Goal: Information Seeking & Learning: Learn about a topic

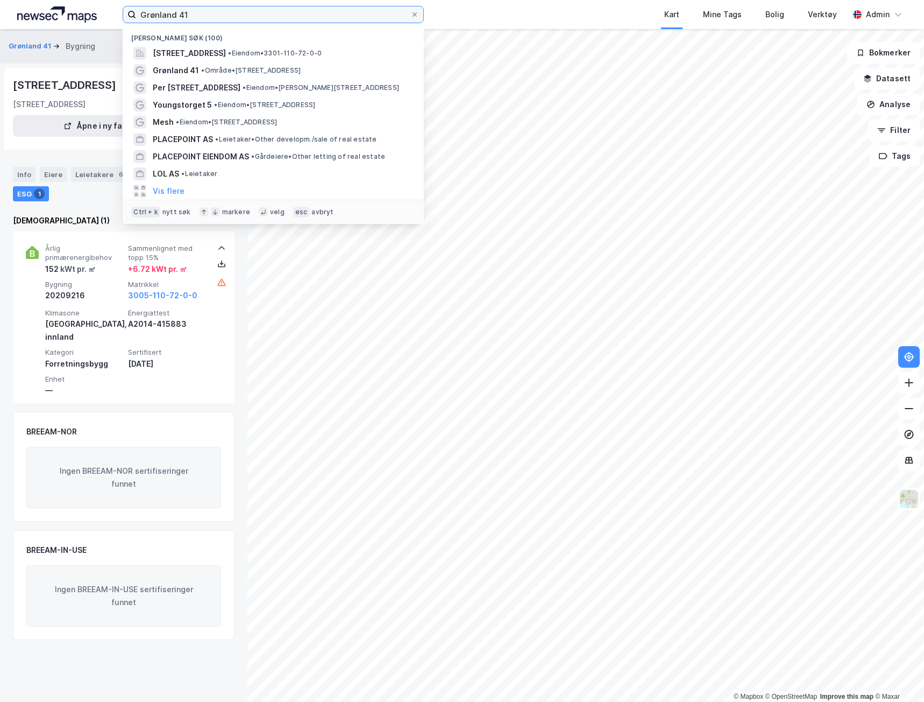
drag, startPoint x: 22, startPoint y: 44, endPoint x: -83, endPoint y: 55, distance: 105.5
click at [0, 55] on html "Grønland 41 Nylige søk (100) [STREET_ADDRESS] • Eiendom • 3301-110-72-0-0 Grønl…" at bounding box center [462, 351] width 924 height 702
paste input "[STREET_ADDRESS]"
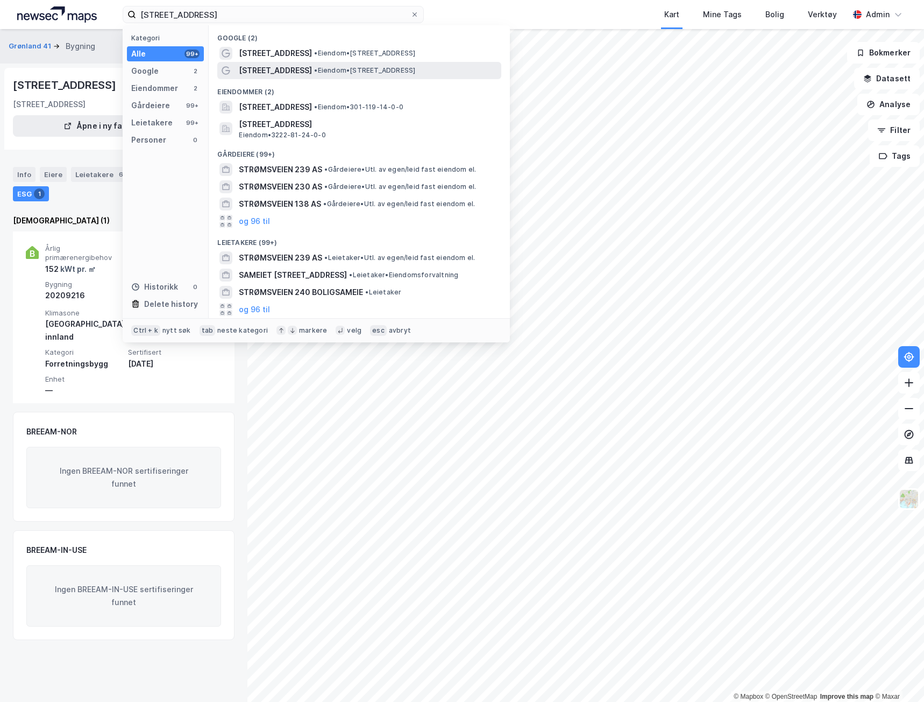
click at [272, 67] on span "[STREET_ADDRESS]" at bounding box center [275, 70] width 73 height 13
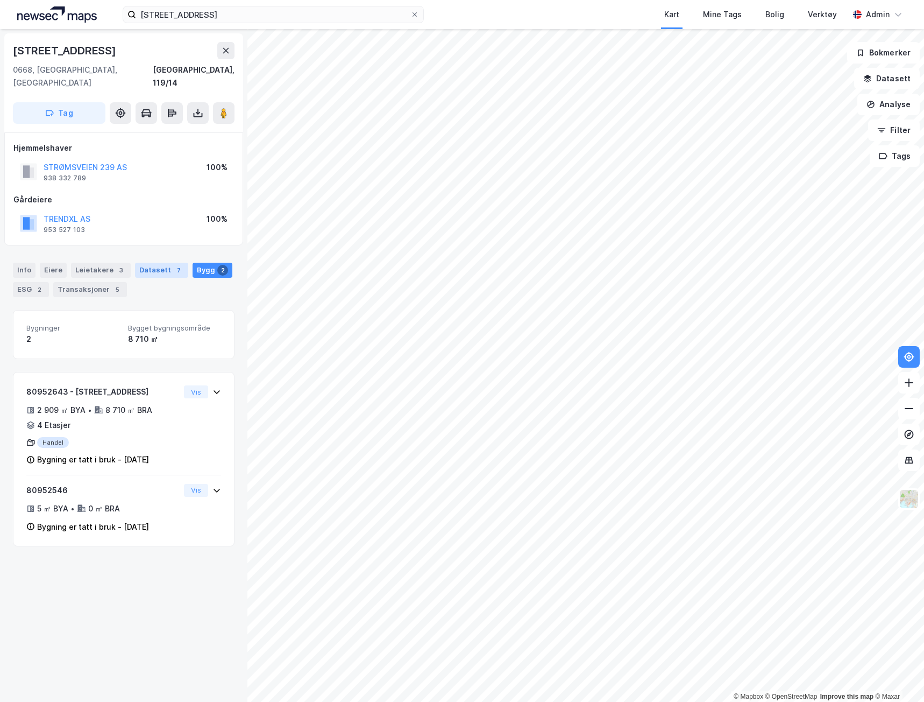
click at [142, 263] on div "Datasett 7" at bounding box center [161, 270] width 53 height 15
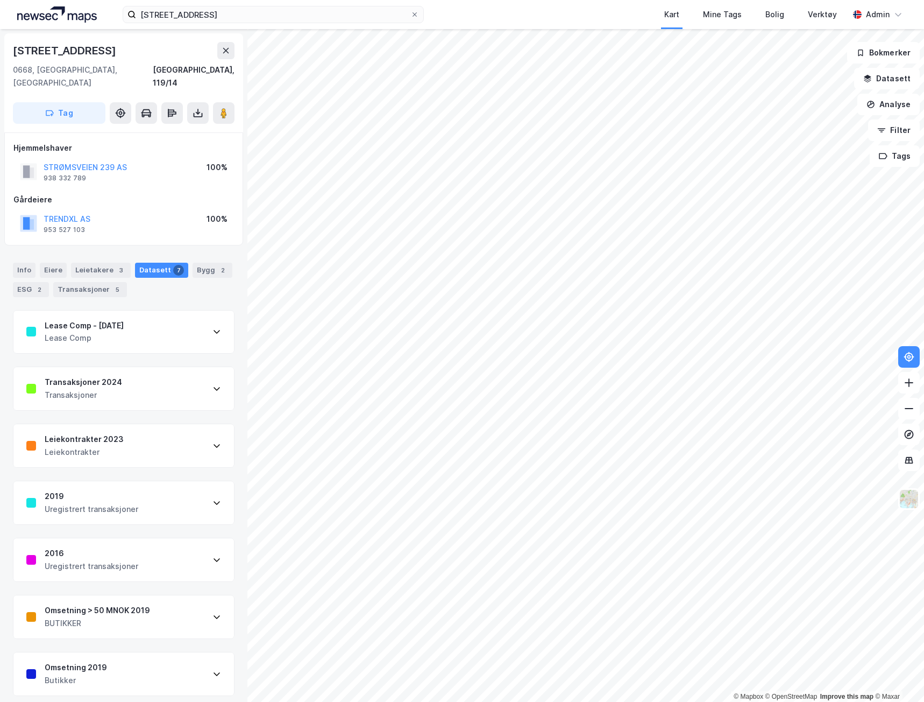
click at [63, 389] on div "Transaksjoner" at bounding box center [83, 395] width 77 height 13
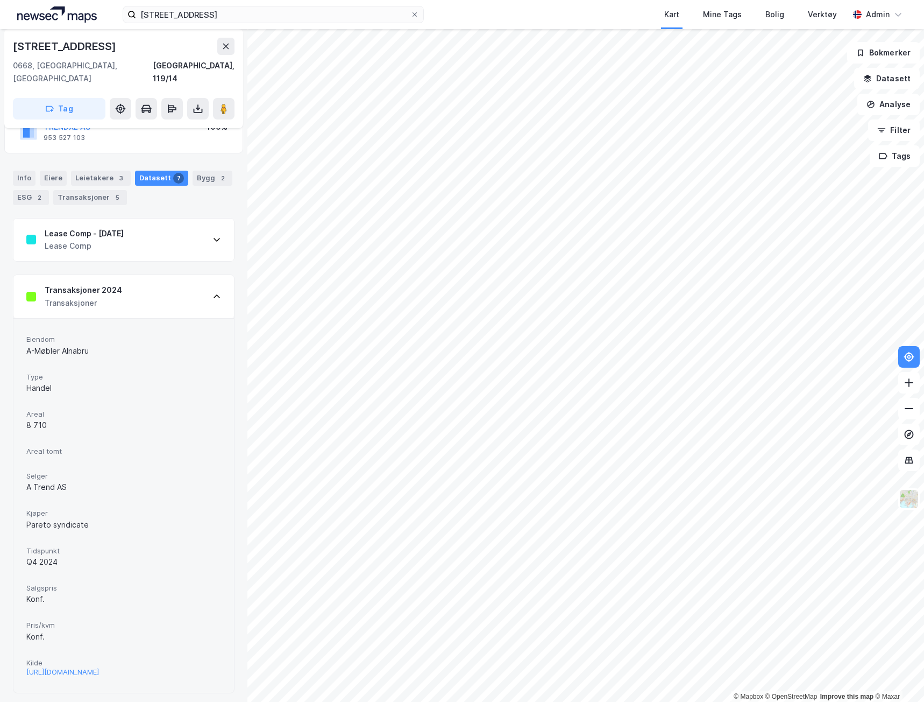
scroll to position [108, 0]
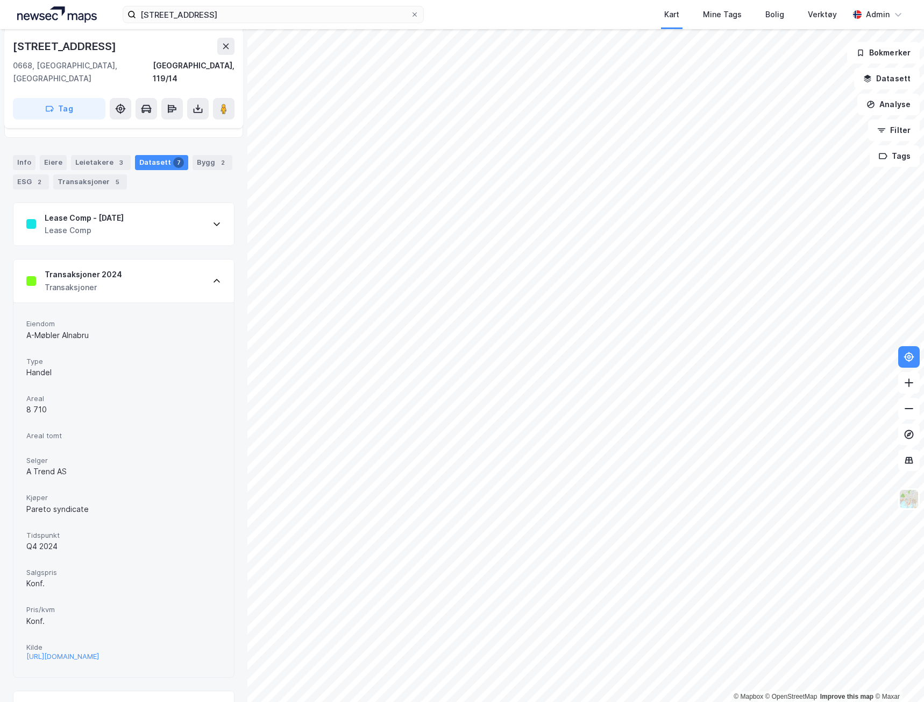
click at [72, 281] on div "Transaksjoner" at bounding box center [83, 287] width 77 height 13
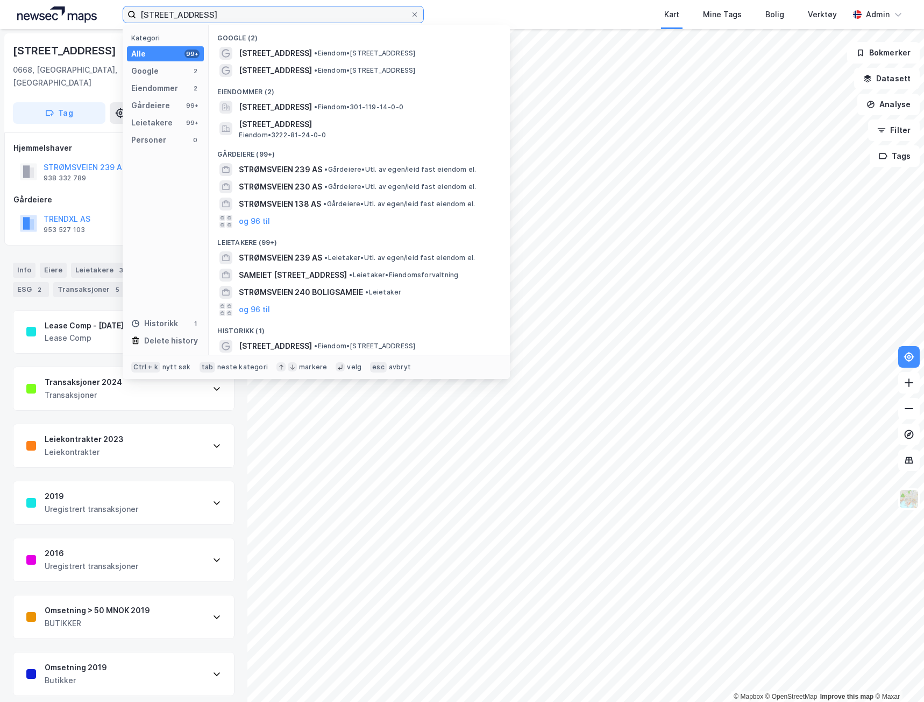
drag, startPoint x: 230, startPoint y: 16, endPoint x: 97, endPoint y: 12, distance: 133.5
click at [104, 12] on div "Strømsveien 239 Kategori Alle 99+ Google 2 Eiendommer 2 Gårdeiere 99+ Leietaker…" at bounding box center [462, 14] width 924 height 29
paste input "[STREET_ADDRESS]"
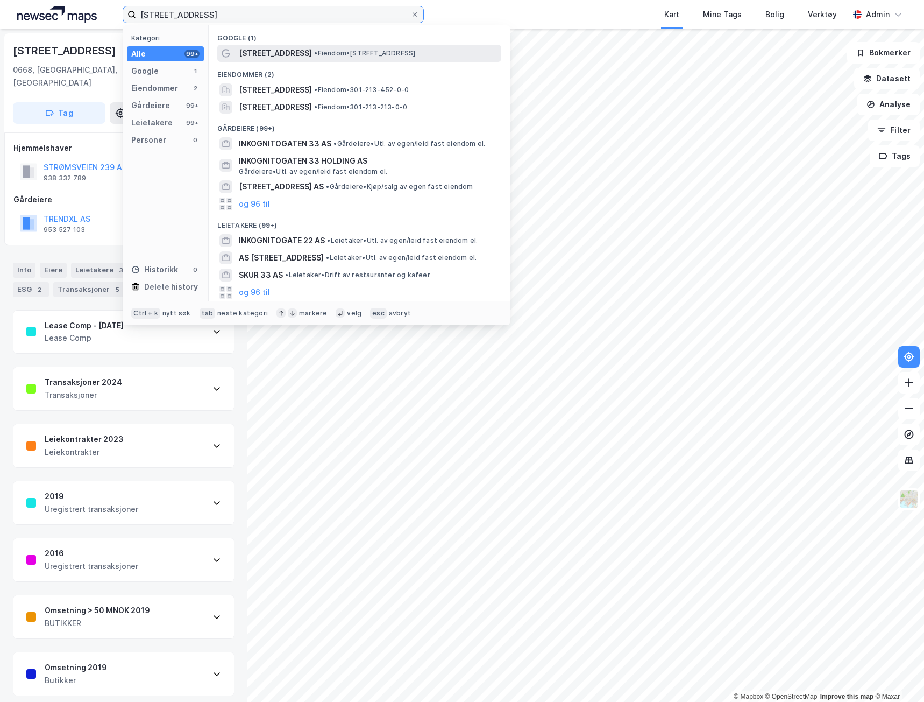
type input "[STREET_ADDRESS]"
click at [349, 54] on span "• Eiendom • [STREET_ADDRESS]" at bounding box center [364, 53] width 101 height 9
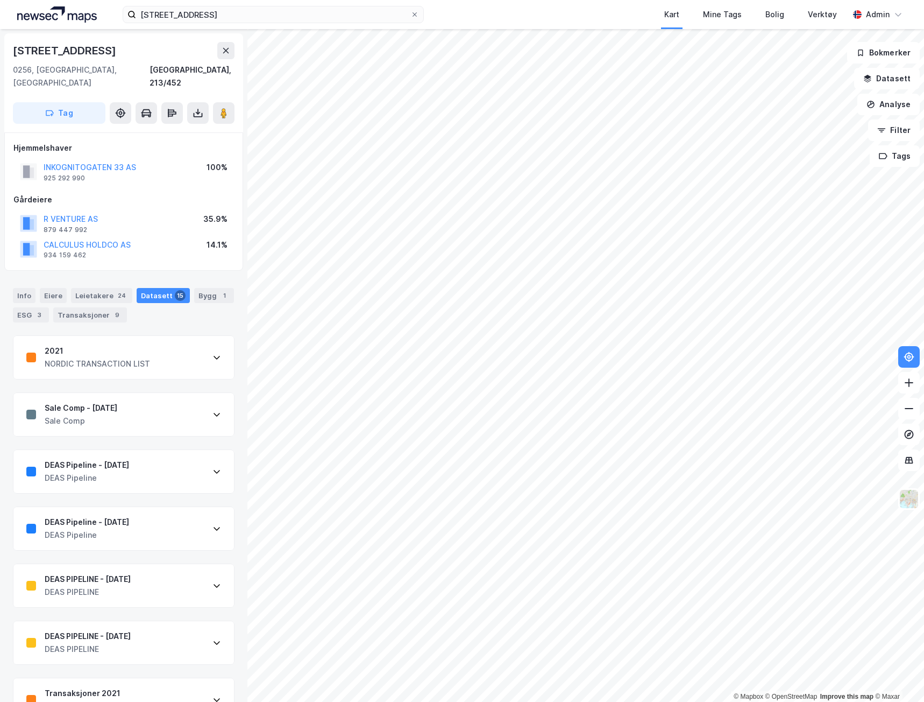
click at [53, 401] on div "Sale Comp - [DATE]" at bounding box center [81, 407] width 73 height 13
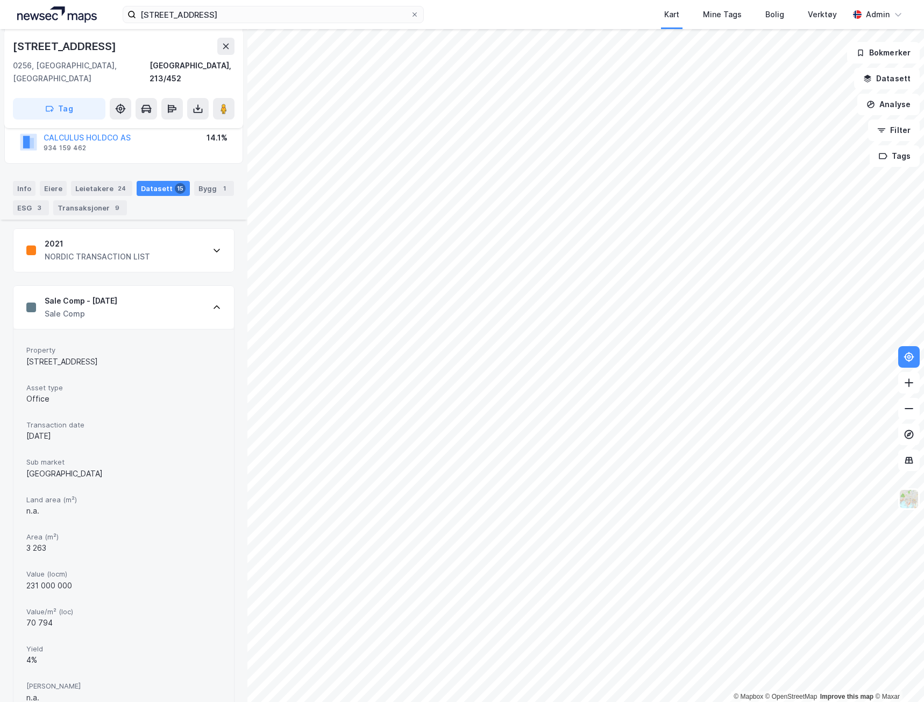
scroll to position [54, 0]
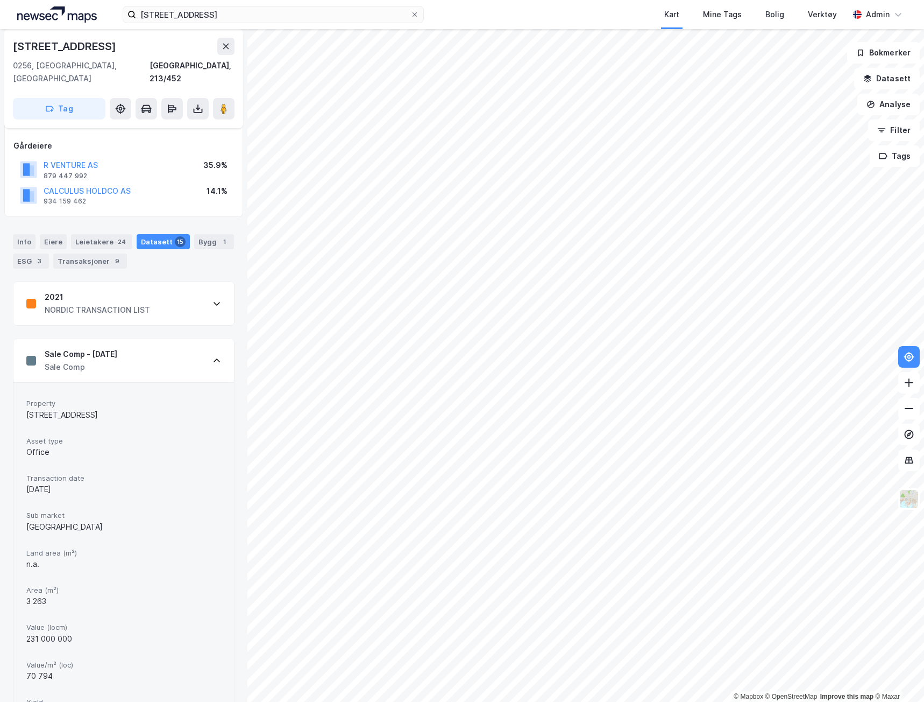
click at [100, 348] on div "Sale Comp - [DATE]" at bounding box center [81, 354] width 73 height 13
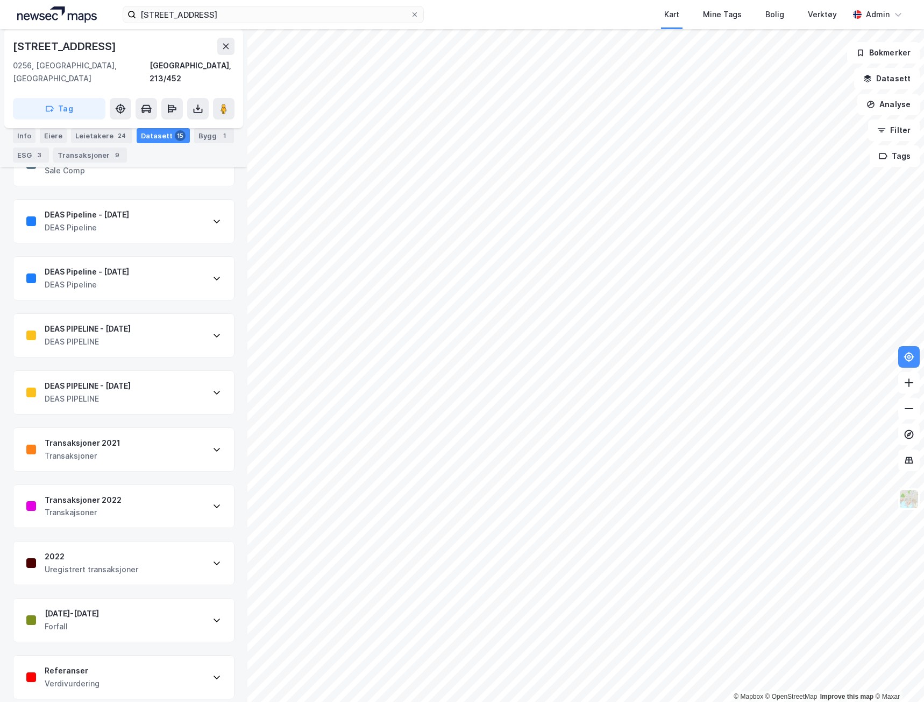
scroll to position [269, 0]
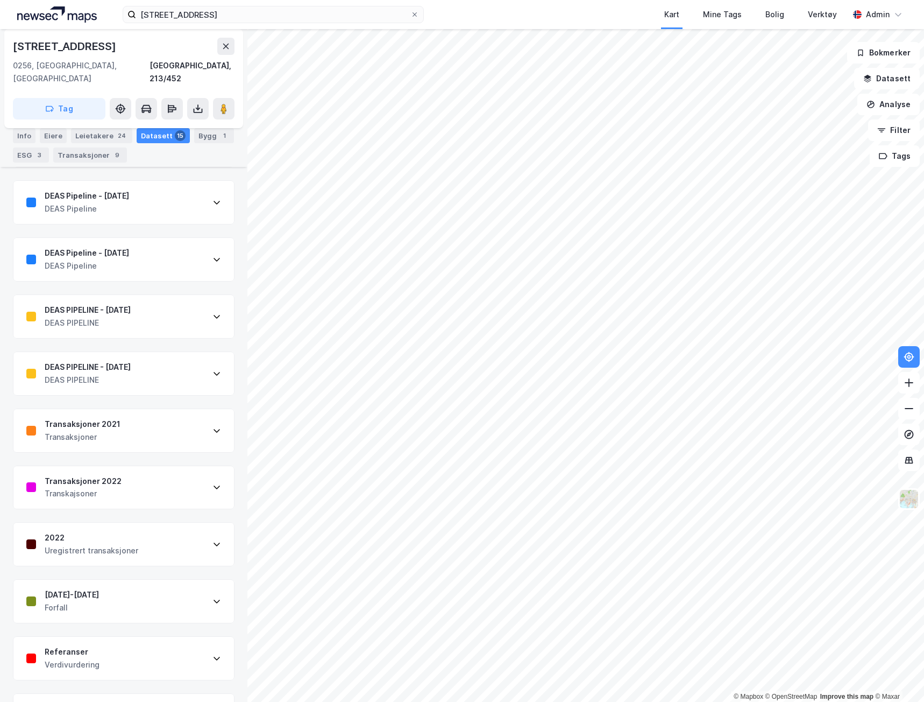
click at [93, 522] on div "2022 Uregistrert transaksjoner" at bounding box center [123, 543] width 221 height 43
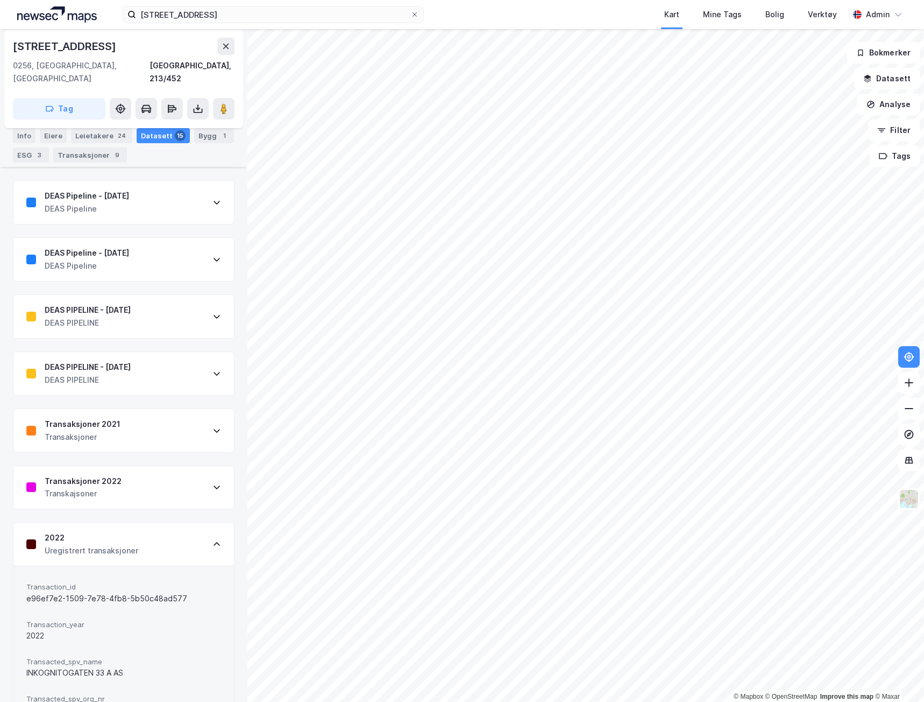
click at [97, 487] on div "Transkajsoner" at bounding box center [83, 493] width 77 height 13
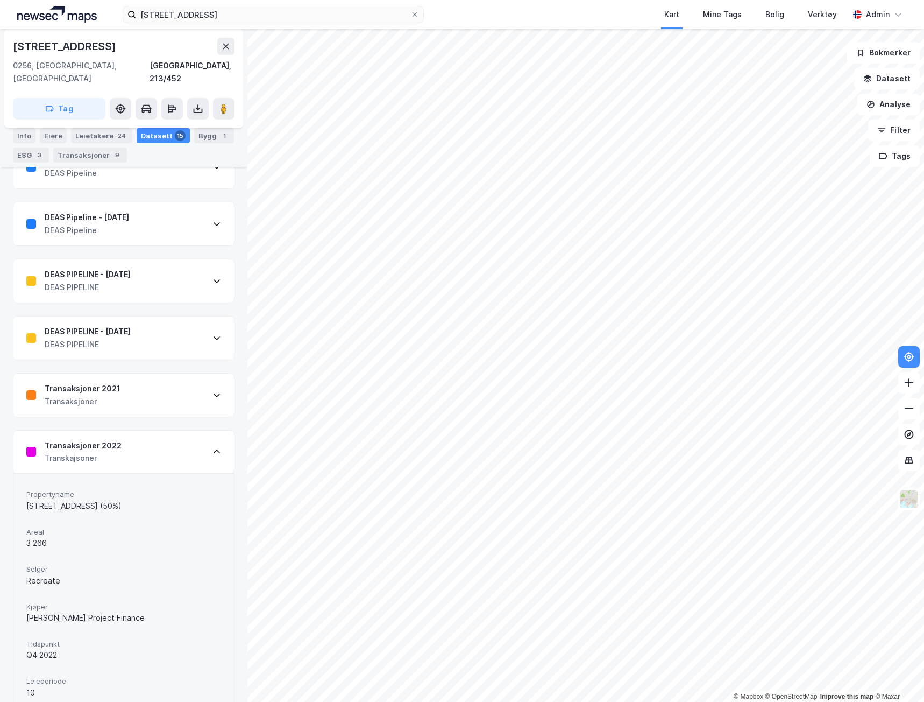
scroll to position [323, 0]
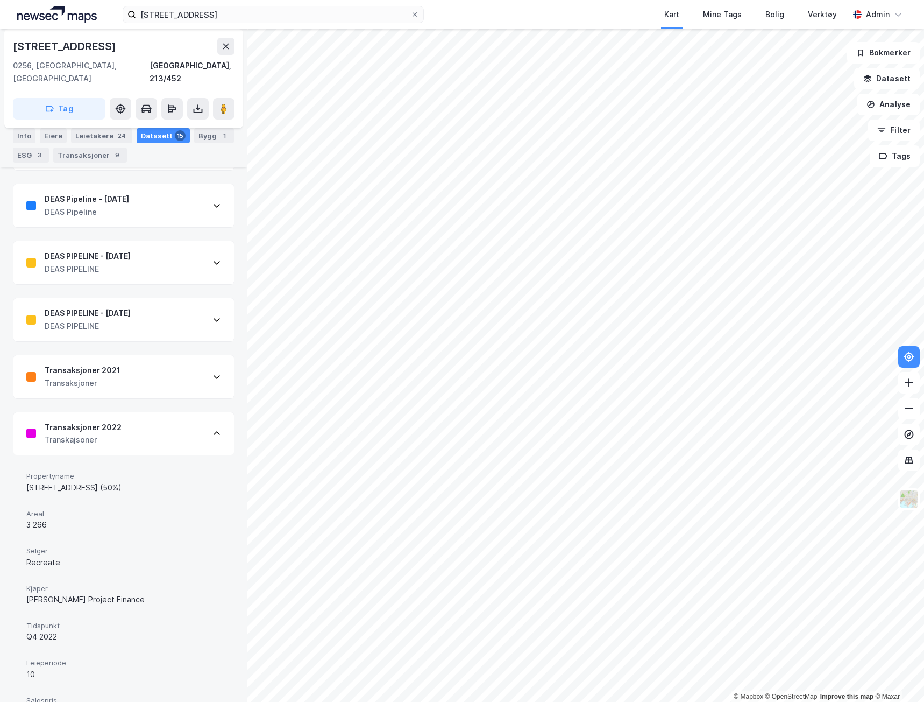
click at [99, 355] on div "Transaksjoner 2021 Transaksjoner" at bounding box center [123, 376] width 221 height 43
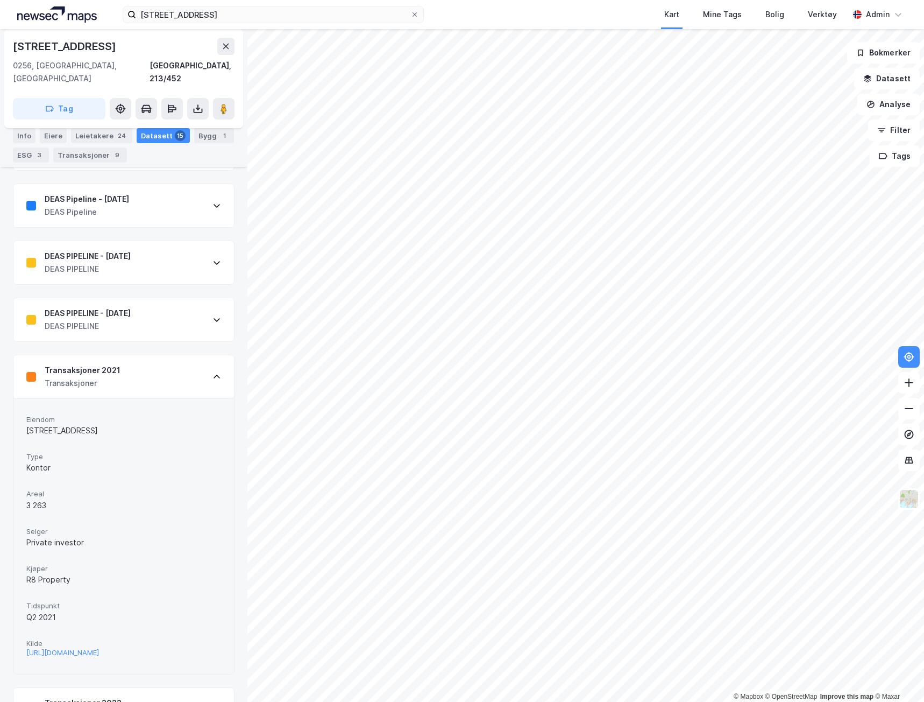
click at [90, 377] on div "Transaksjoner" at bounding box center [83, 383] width 76 height 13
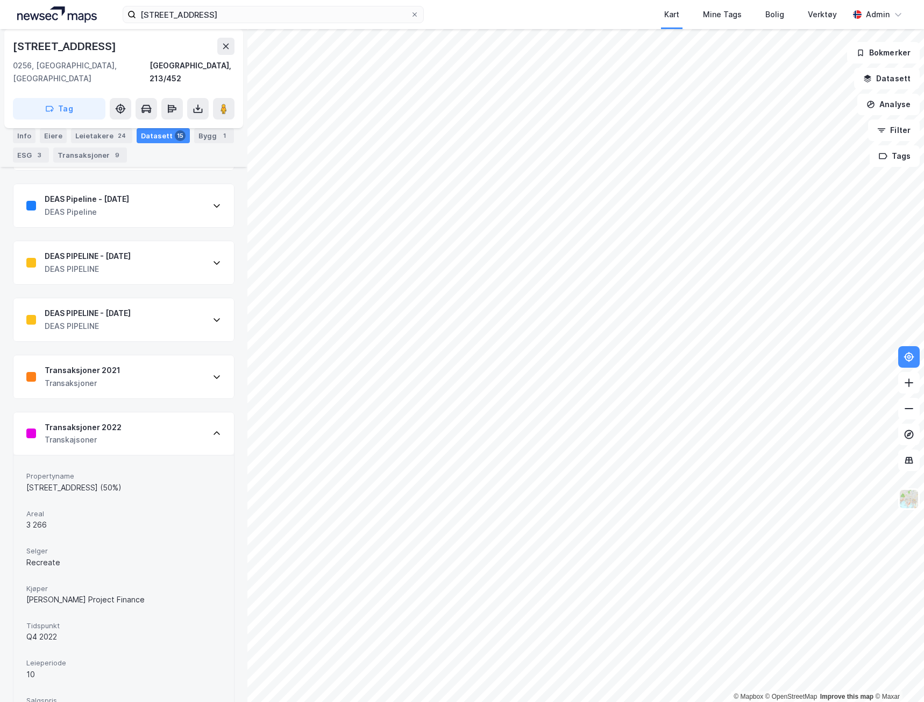
click at [93, 421] on div "Transaksjoner 2022" at bounding box center [83, 427] width 77 height 13
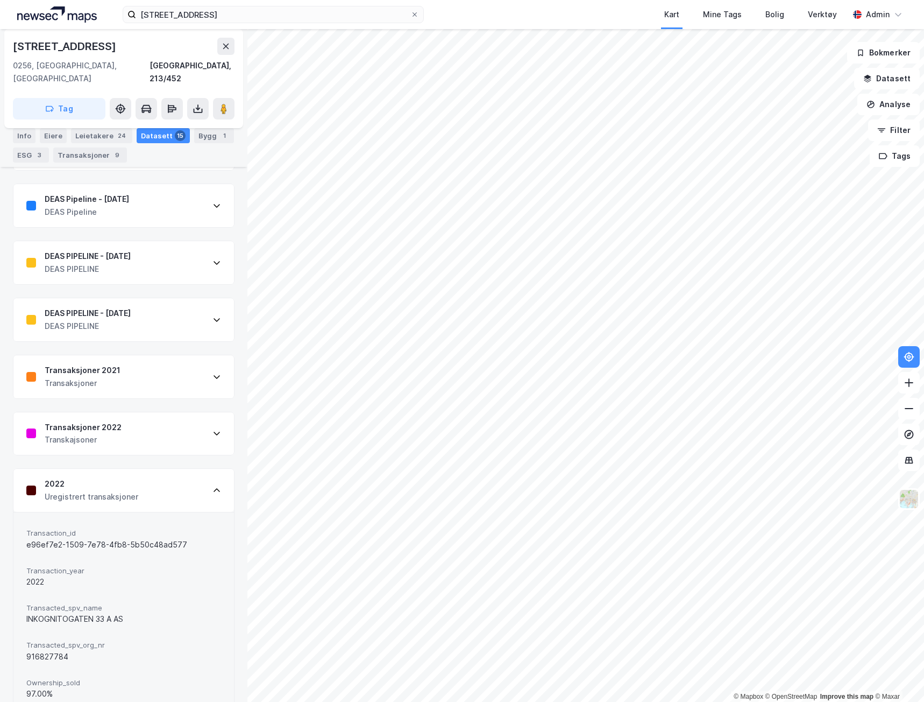
click at [135, 477] on div "2022" at bounding box center [92, 483] width 94 height 13
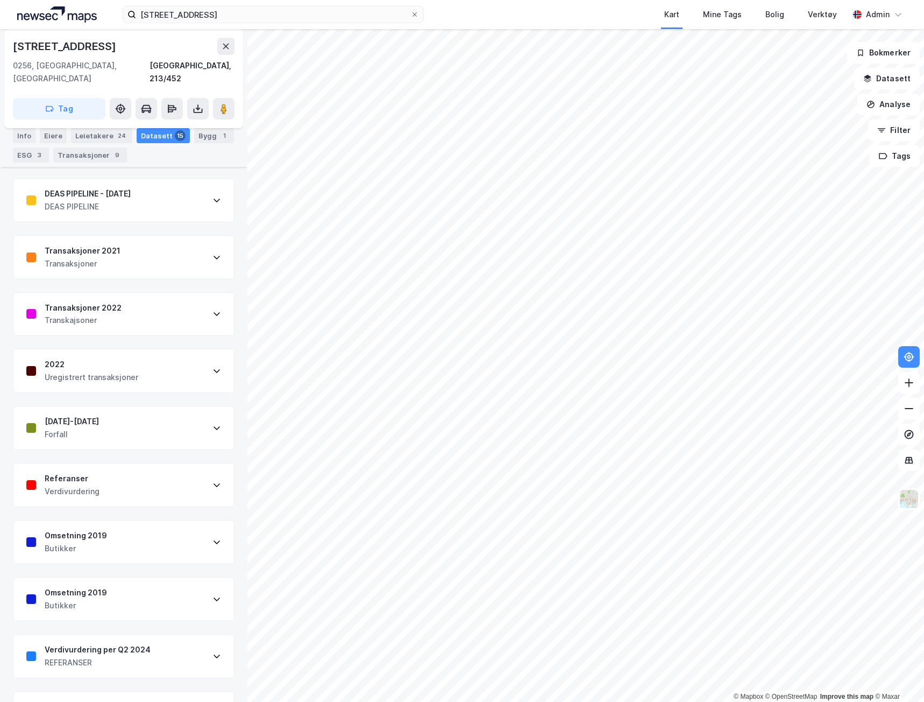
scroll to position [476, 0]
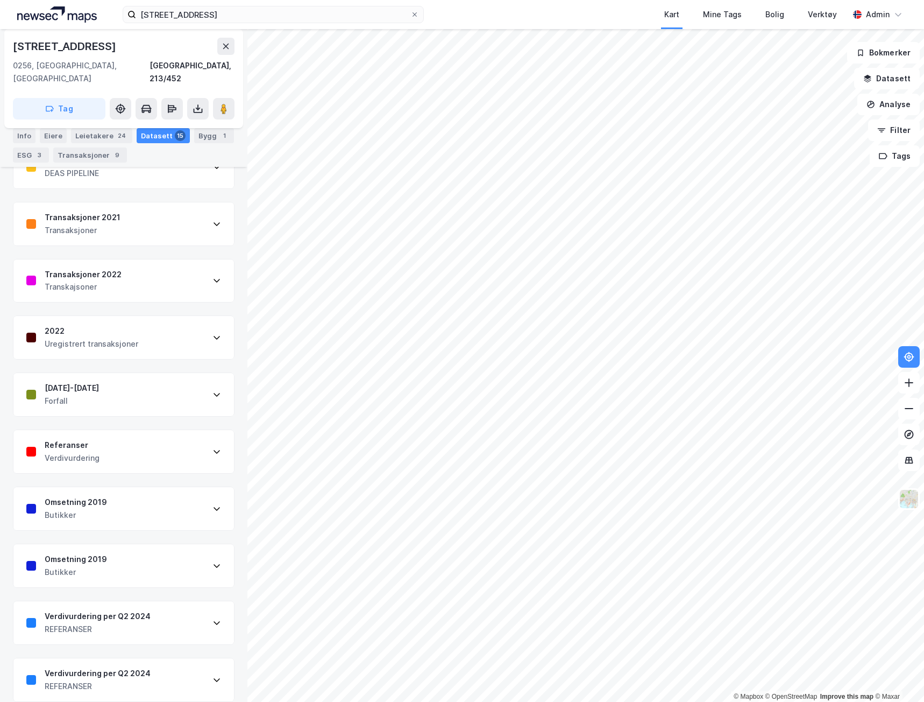
click at [105, 667] on div "Verdivurdering per Q2 2024" at bounding box center [98, 673] width 106 height 13
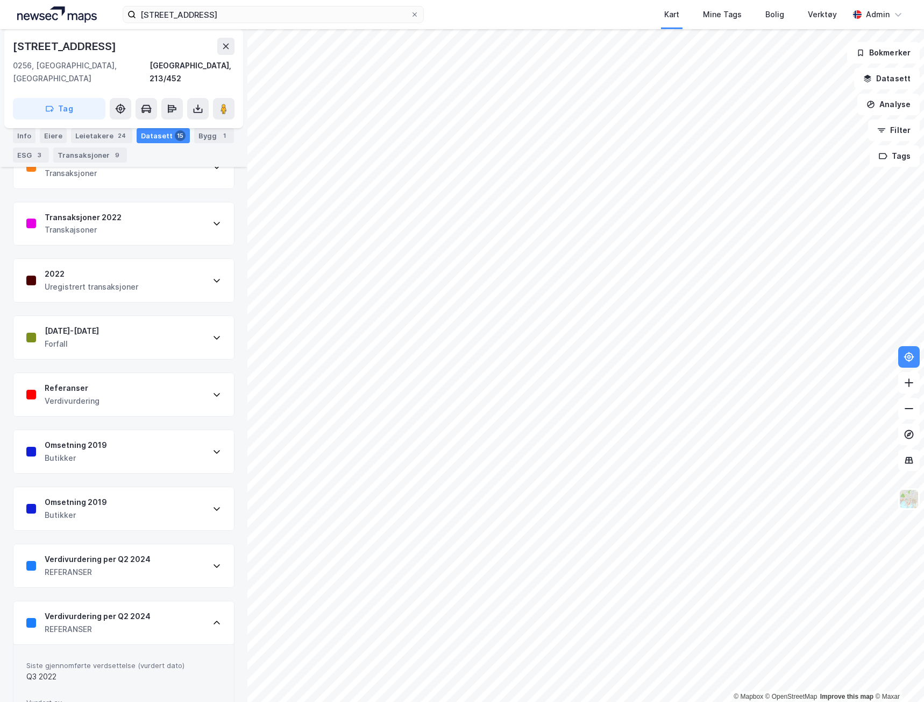
scroll to position [568, 0]
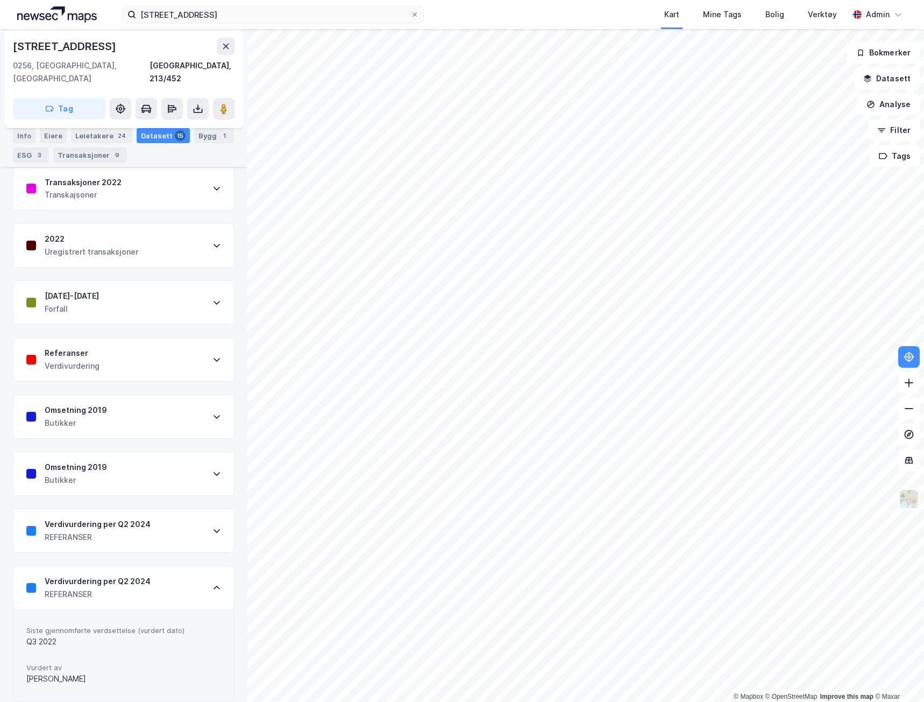
click at [104, 509] on div "Verdivurdering per Q2 2024 REFERANSER" at bounding box center [123, 530] width 221 height 43
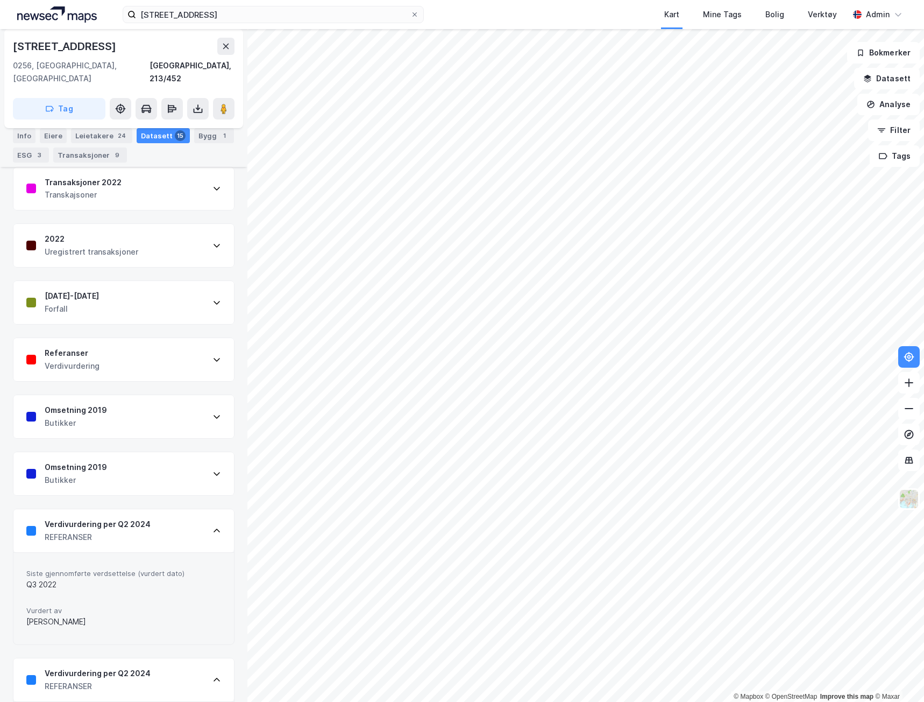
click at [104, 509] on div "Verdivurdering per Q2 2024 REFERANSER" at bounding box center [123, 530] width 221 height 43
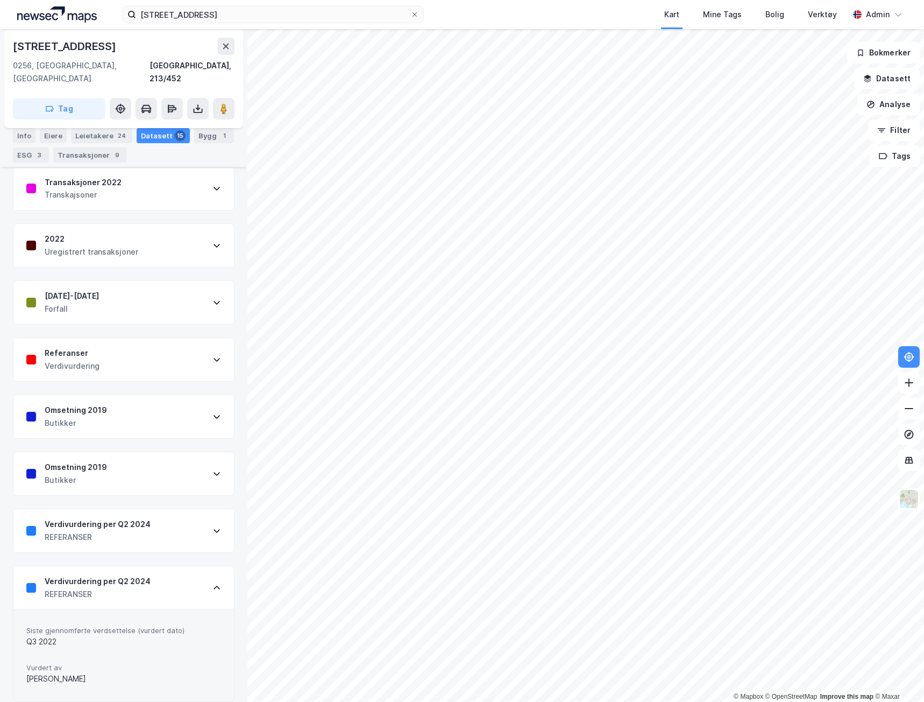
click at [107, 588] on div "REFERANSER" at bounding box center [98, 594] width 106 height 13
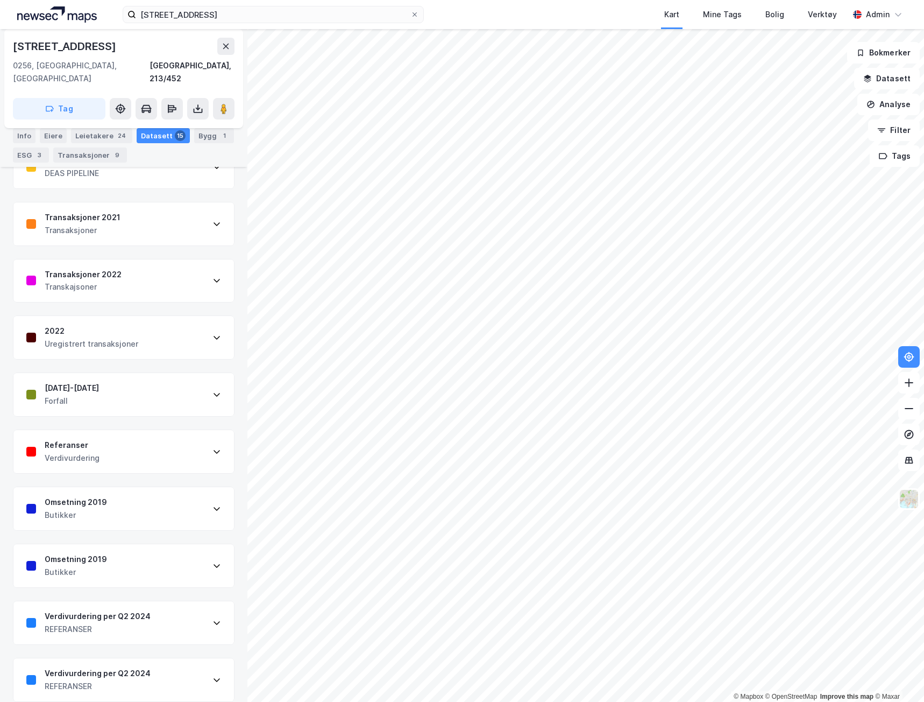
click at [76, 451] on div "Verdivurdering" at bounding box center [72, 457] width 55 height 13
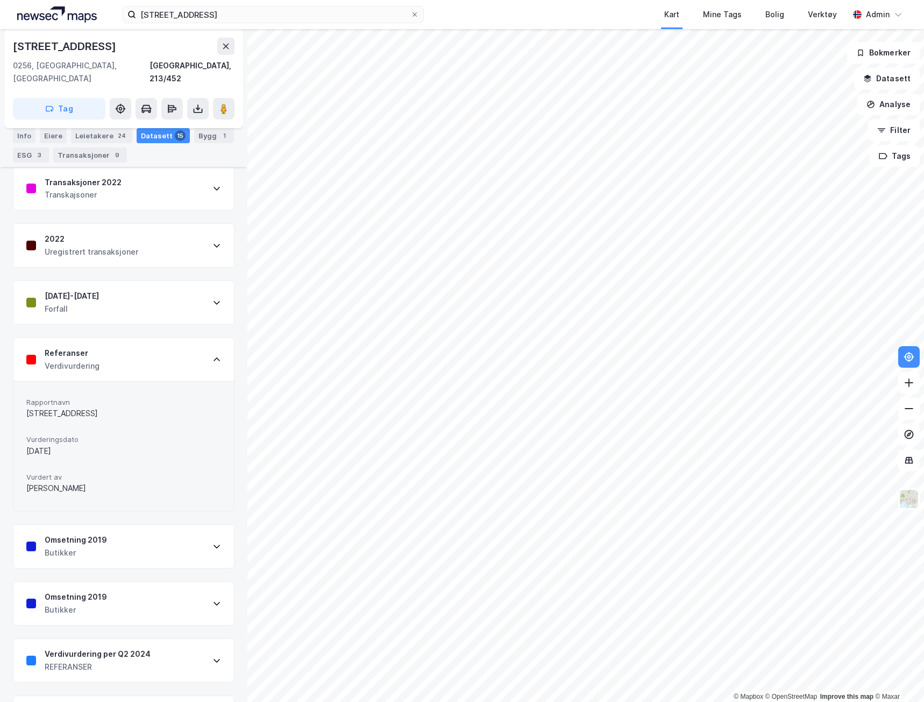
click at [88, 347] on div "Referanser" at bounding box center [72, 353] width 55 height 13
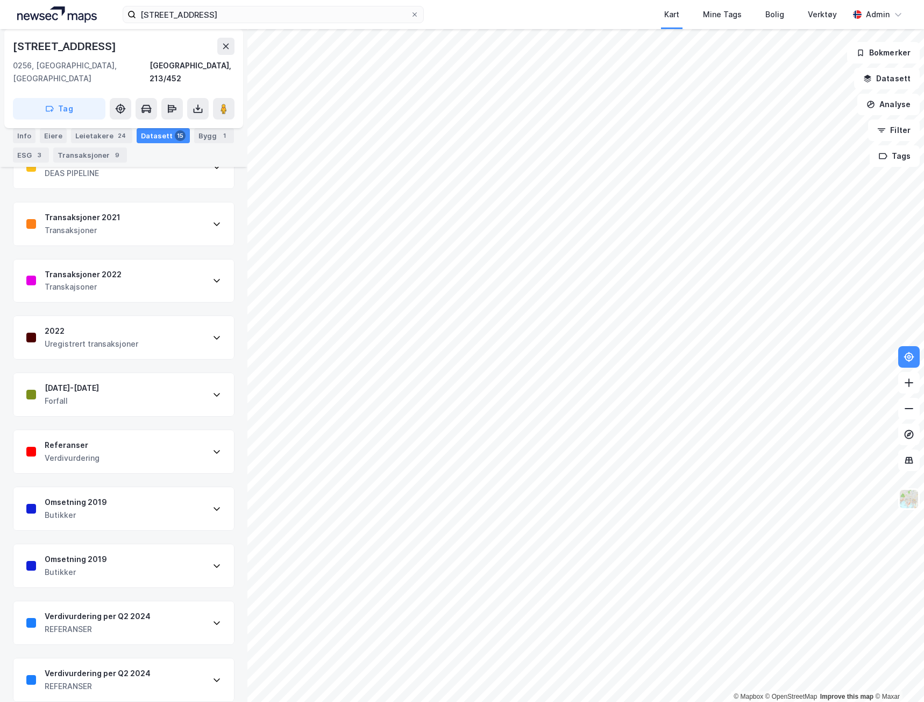
click at [84, 382] on div "[DATE]-[DATE]" at bounding box center [72, 388] width 54 height 13
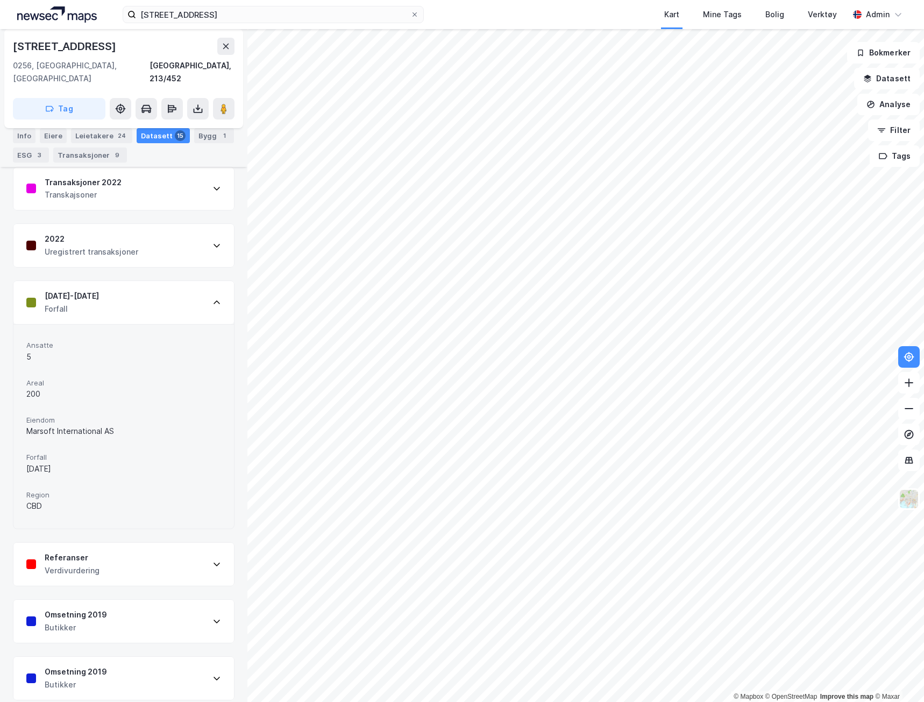
click at [90, 293] on div "[DATE]-[DATE] Forfall" at bounding box center [123, 302] width 221 height 43
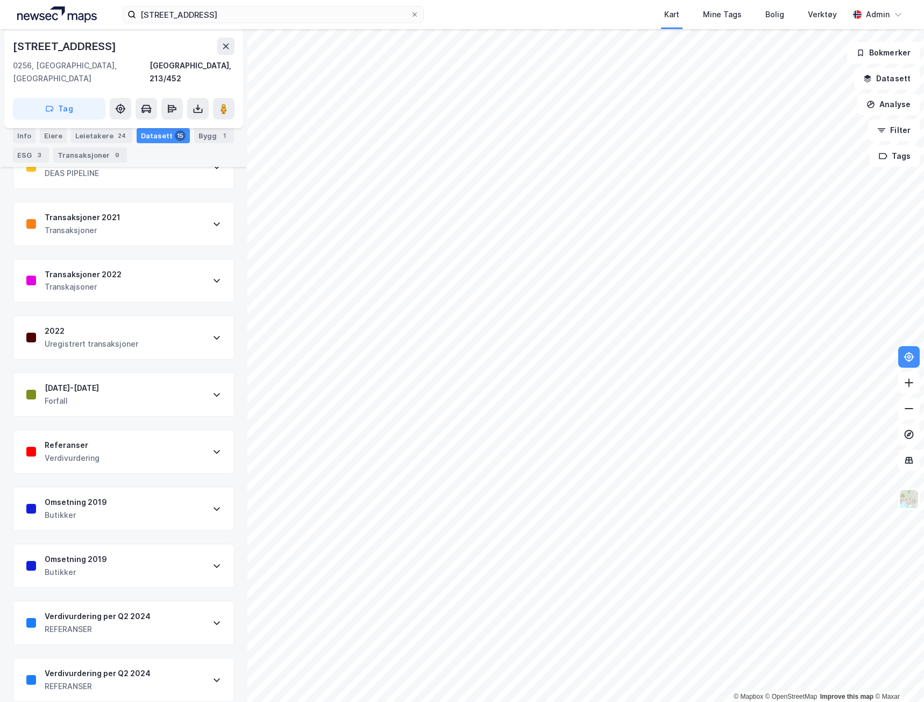
click at [82, 324] on div "2022" at bounding box center [92, 330] width 94 height 13
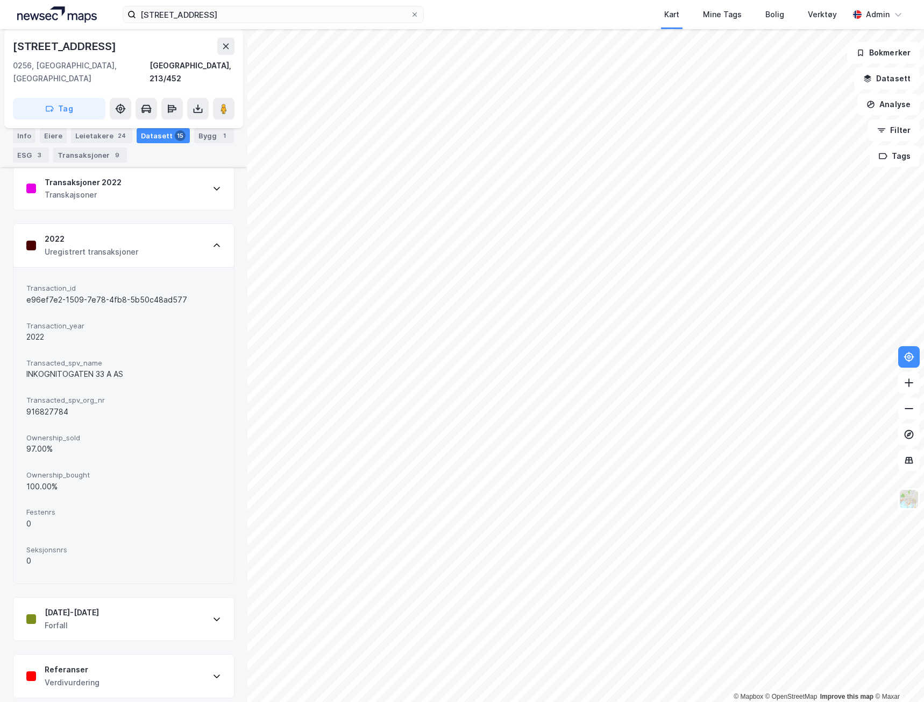
click at [79, 267] on div "Transaction_id e96ef7e2-1509-7e78-4fb8-5b50c48ad577 Transaction_year 2022 Trans…" at bounding box center [123, 425] width 221 height 316
click at [77, 232] on div "2022 Uregistrert transaksjoner" at bounding box center [92, 245] width 94 height 26
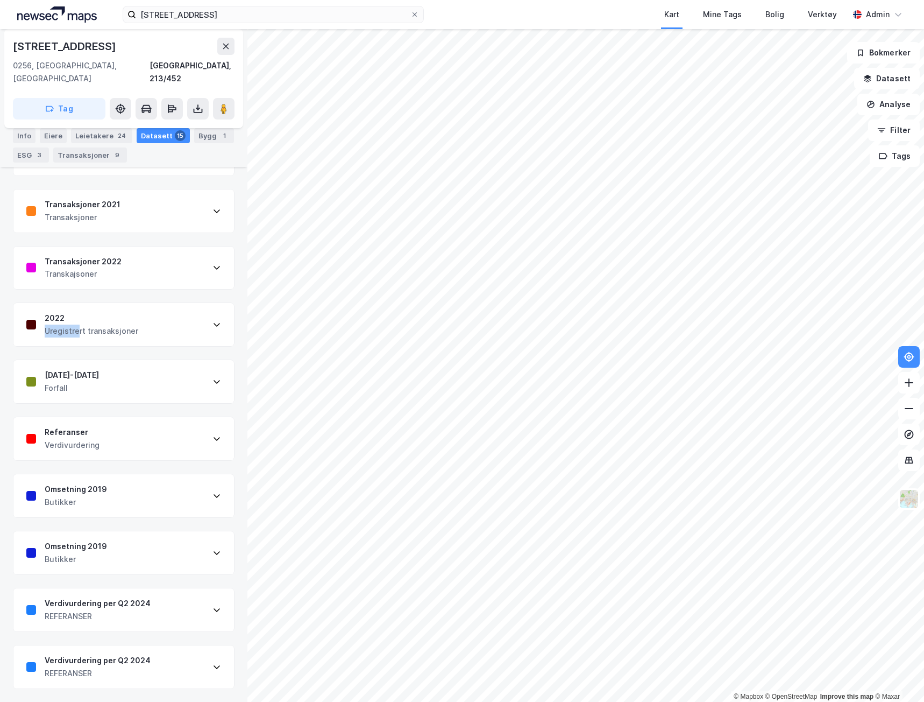
scroll to position [476, 0]
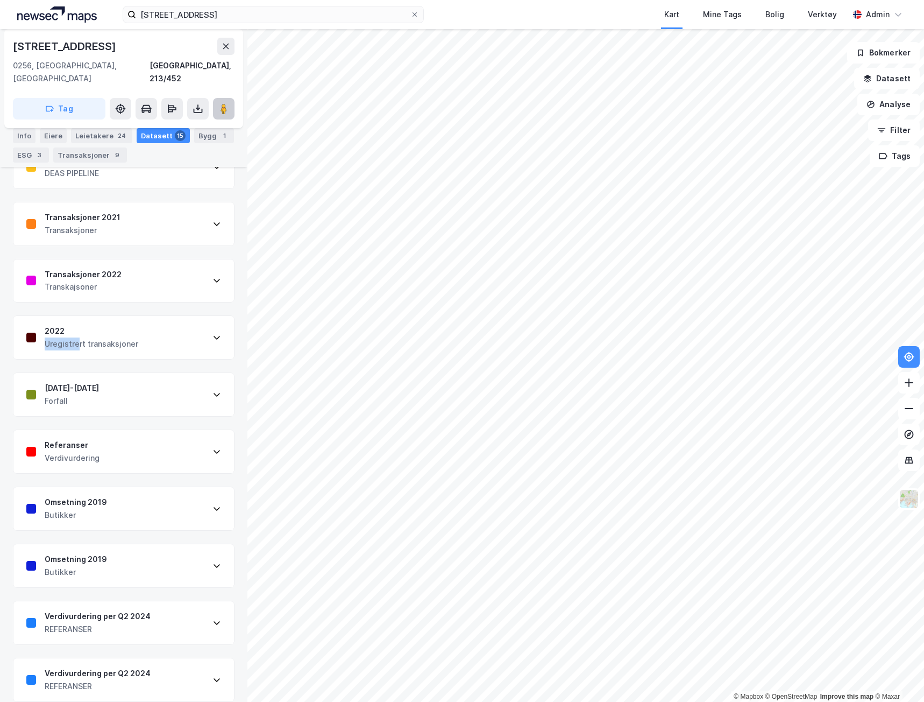
click at [229, 102] on button at bounding box center [224, 109] width 22 height 22
drag, startPoint x: 72, startPoint y: 317, endPoint x: 56, endPoint y: 328, distance: 19.4
click at [56, 328] on div "2021 NORDIC TRANSACTION LIST Sale Comp - [DATE] Sale Comp DEAS Pipeline - [DATE…" at bounding box center [124, 281] width 222 height 842
click at [35, 156] on div "3" at bounding box center [39, 155] width 11 height 11
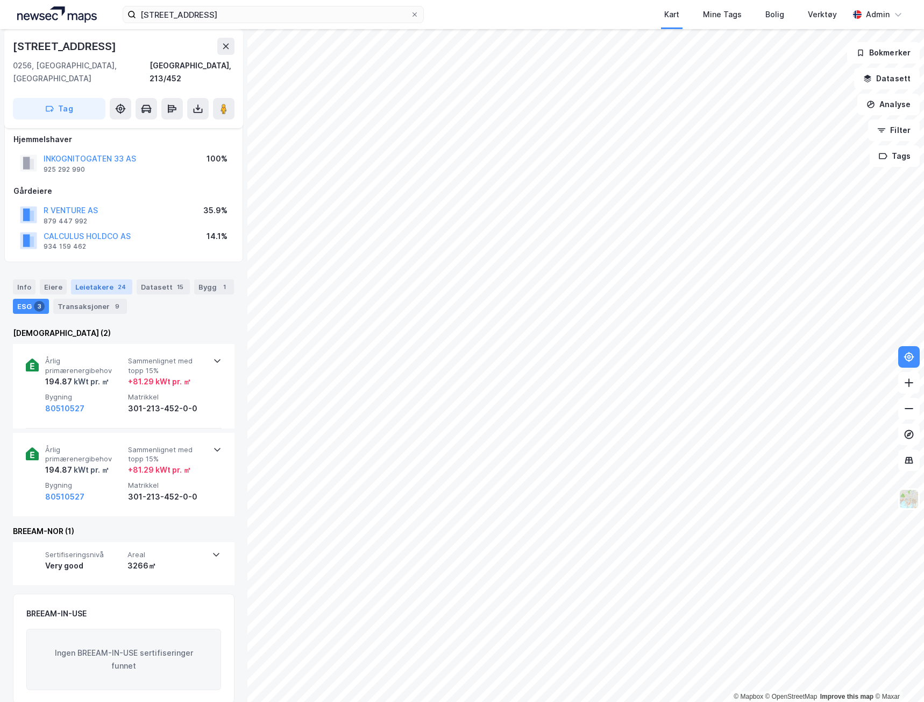
scroll to position [10, 0]
click at [184, 548] on span "Areal" at bounding box center [167, 552] width 78 height 9
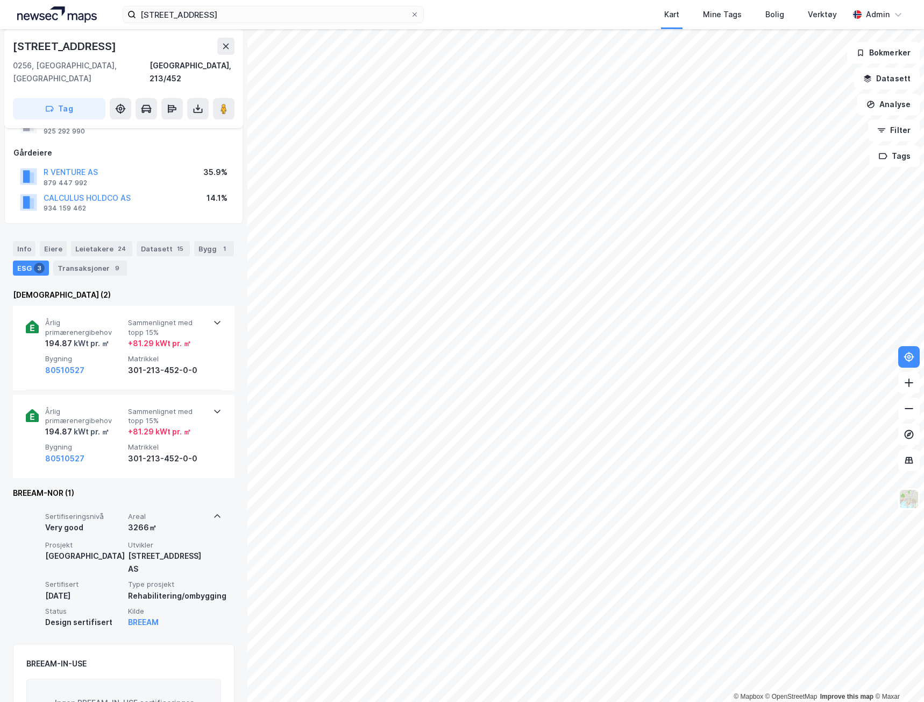
scroll to position [98, 0]
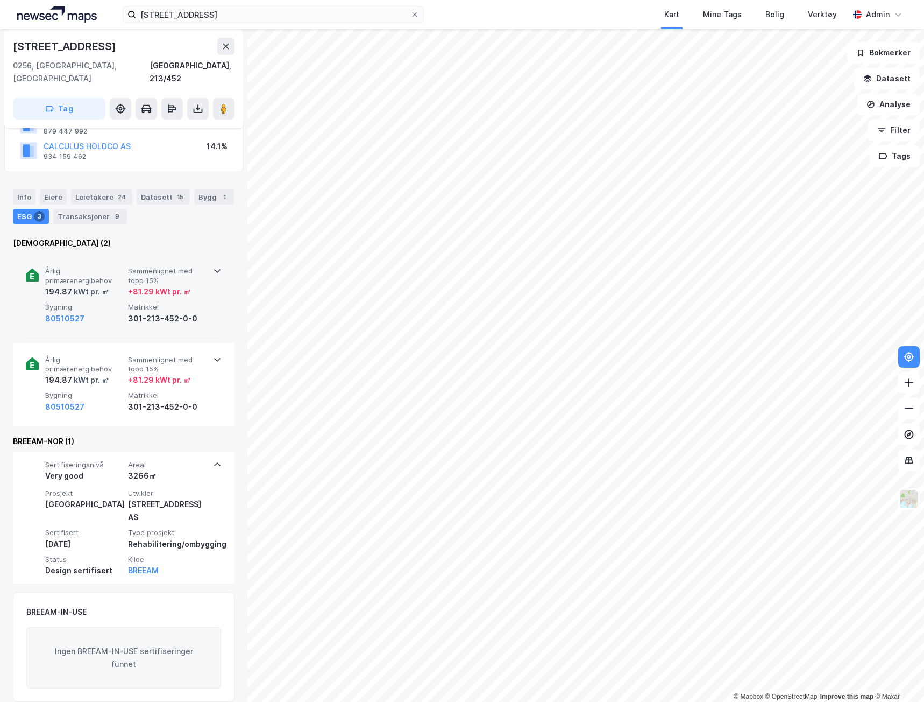
click at [209, 292] on div "Årlig primærenergibehov 194.87 kWt pr. ㎡ Sammenlignet med topp 15% + 81.29 kWt …" at bounding box center [124, 296] width 196 height 84
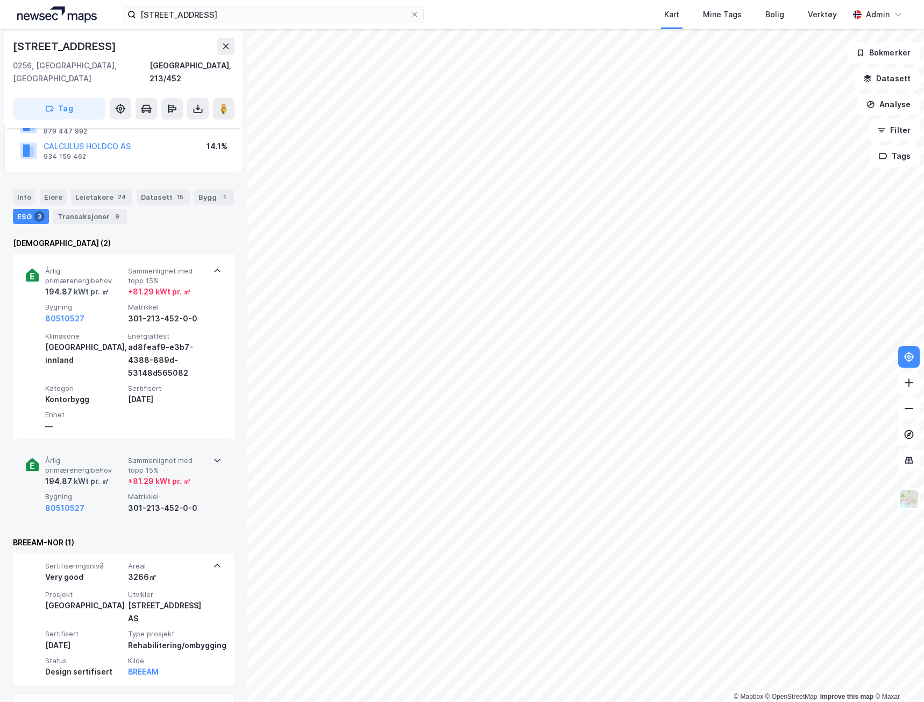
click at [189, 443] on div "Årlig primærenergibehov 194.87 kWt pr. ㎡ Sammenlignet med topp 15% + 81.29 kWt …" at bounding box center [124, 484] width 196 height 83
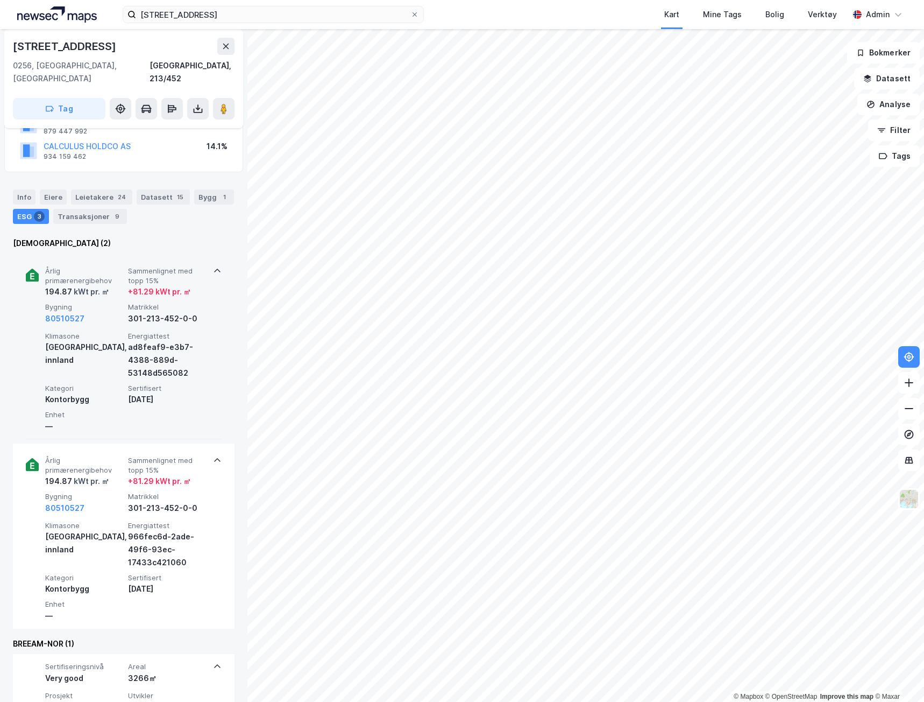
scroll to position [0, 0]
